Goal: Information Seeking & Learning: Learn about a topic

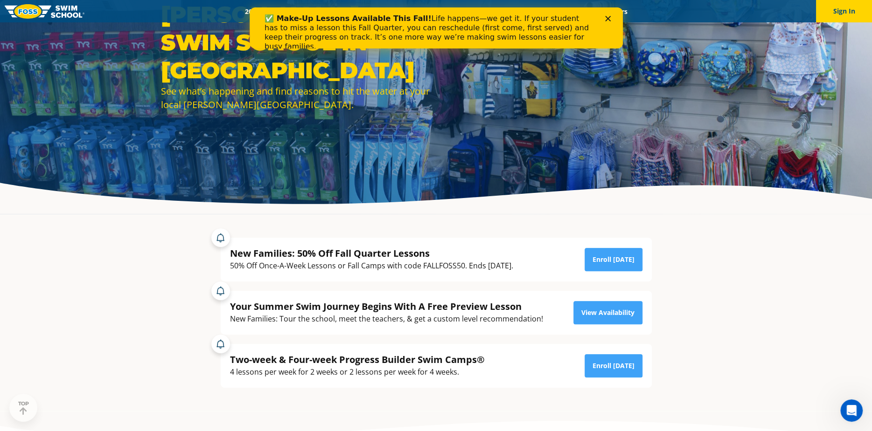
scroll to position [93, 0]
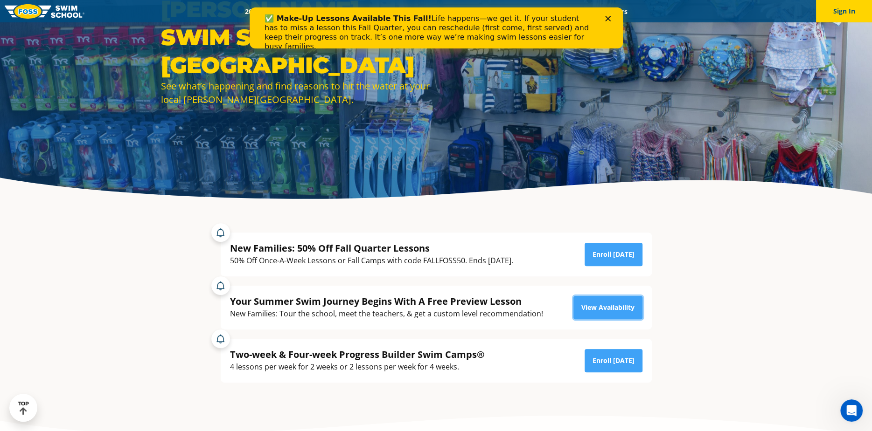
click at [621, 309] on link "View Availability" at bounding box center [607, 307] width 69 height 23
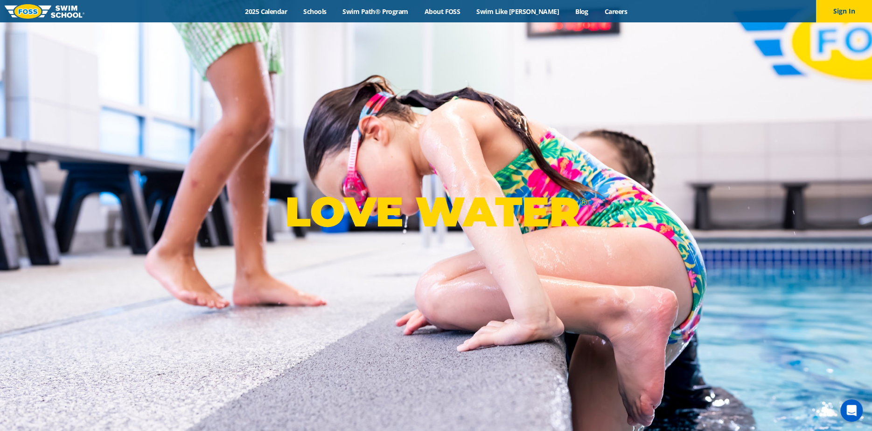
click at [396, 8] on link "Swim Path® Program" at bounding box center [375, 11] width 82 height 9
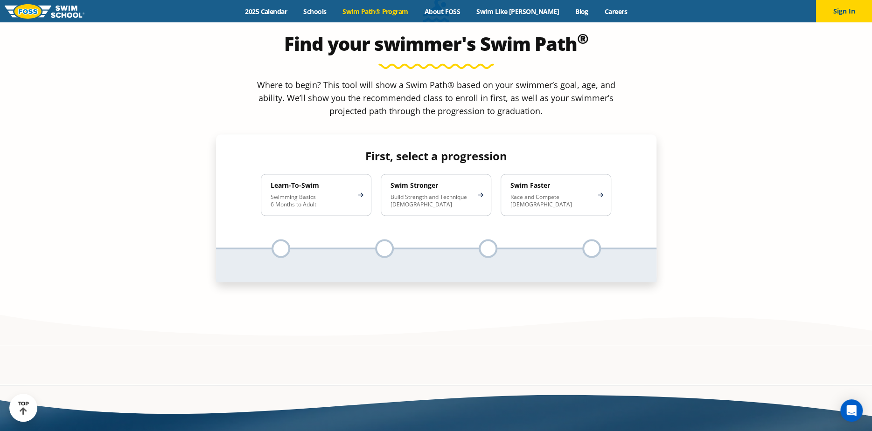
scroll to position [840, 0]
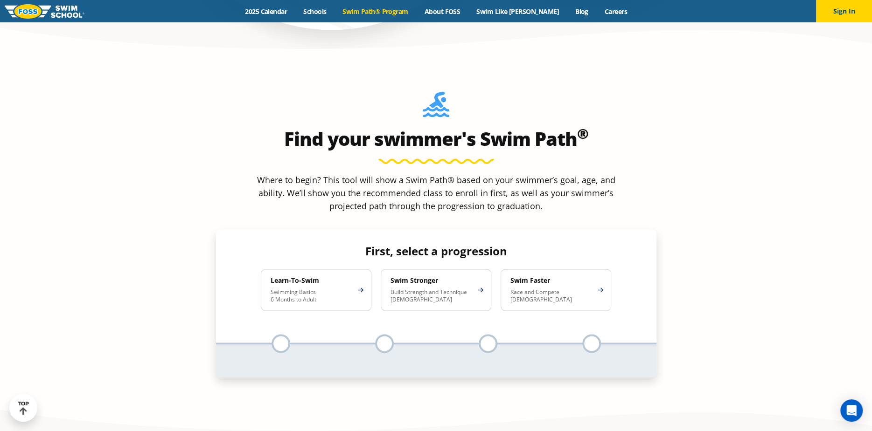
click at [598, 269] on div "Swim Faster Race and Compete 8-17 Years Old" at bounding box center [555, 290] width 111 height 42
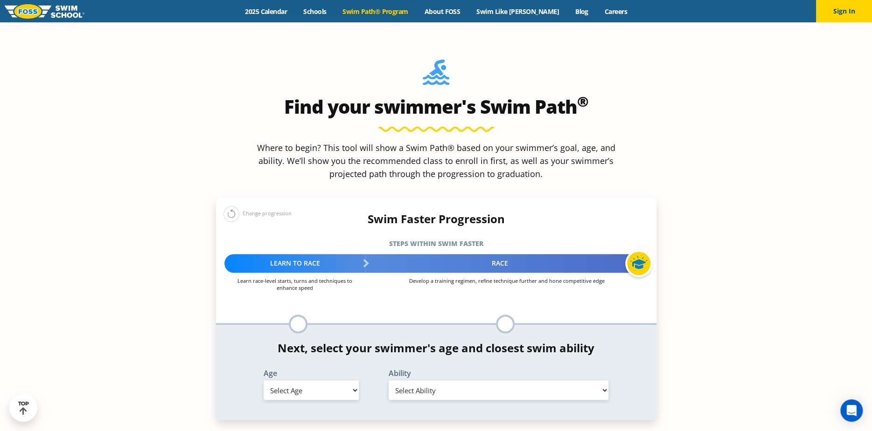
scroll to position [886, 0]
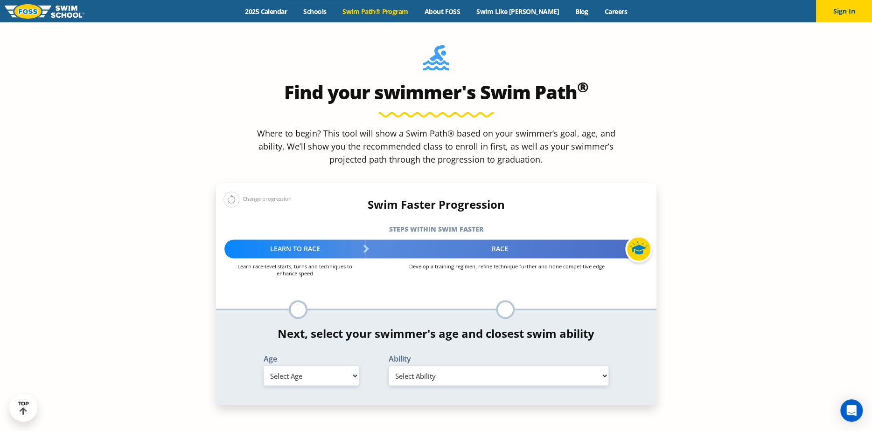
click at [344, 366] on select "Select Age 6 months - 1 year 1 year 2 years 3 years 4 years 5 years 6 years 7 y…" at bounding box center [311, 376] width 95 height 20
select select "12-years-"
click at [264, 366] on select "Select Age 6 months - 1 year 1 year 2 years 3 years 4 years 5 years 6 years 7 y…" at bounding box center [311, 376] width 95 height 20
click at [583, 366] on select "Select Ability First in-water experience When in the water, reliant on a life j…" at bounding box center [499, 376] width 220 height 20
select select "12-years--swims-each-stroke-front-crawl-and-backstroke-75-ft-and-breaststroke-b…"
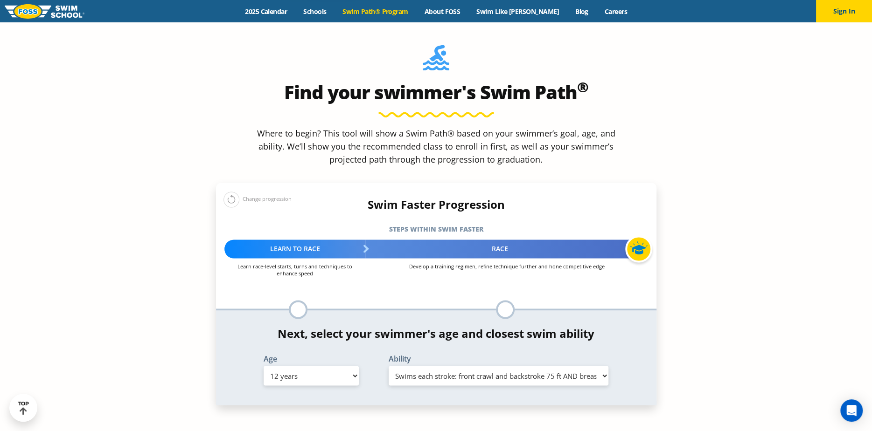
click at [389, 366] on select "Select Ability First in-water experience When in the water, reliant on a life j…" at bounding box center [499, 376] width 220 height 20
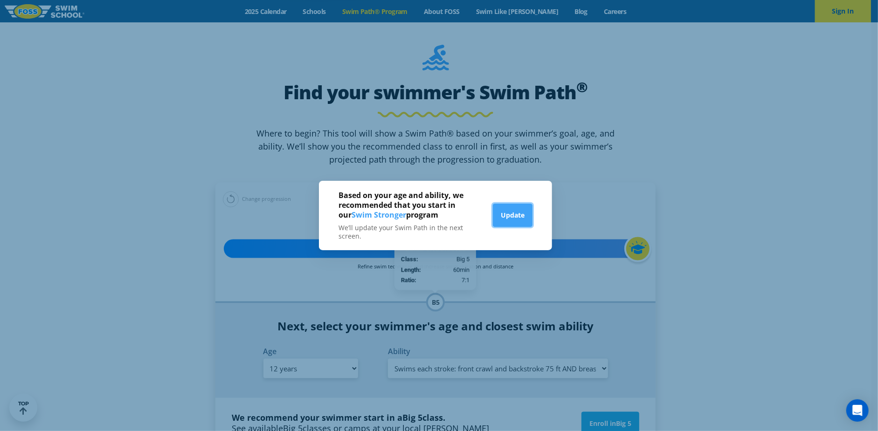
click at [521, 215] on button "Update" at bounding box center [513, 215] width 40 height 23
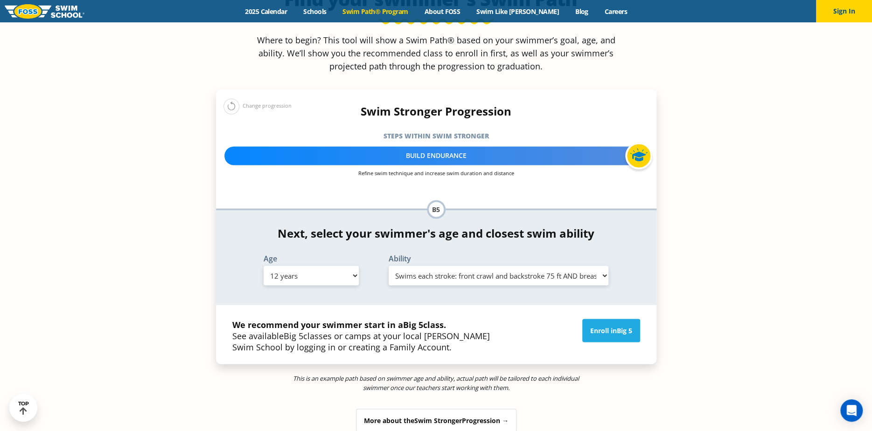
scroll to position [933, 0]
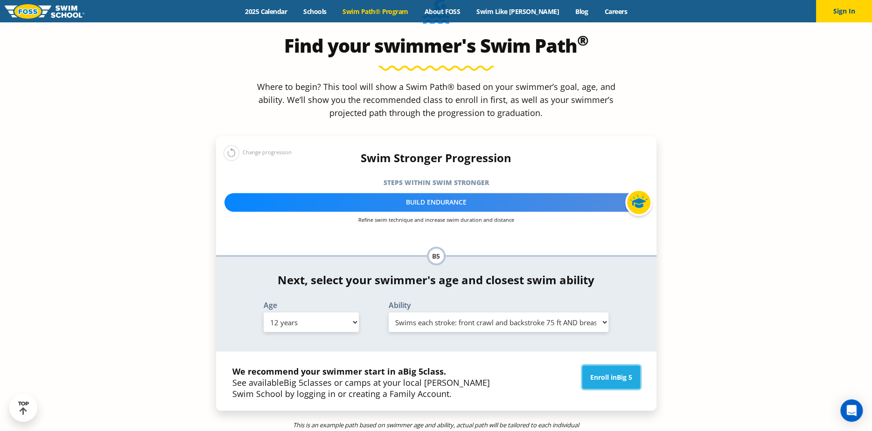
click at [620, 373] on span "Big 5" at bounding box center [624, 377] width 15 height 9
